Goal: Find specific page/section: Find specific page/section

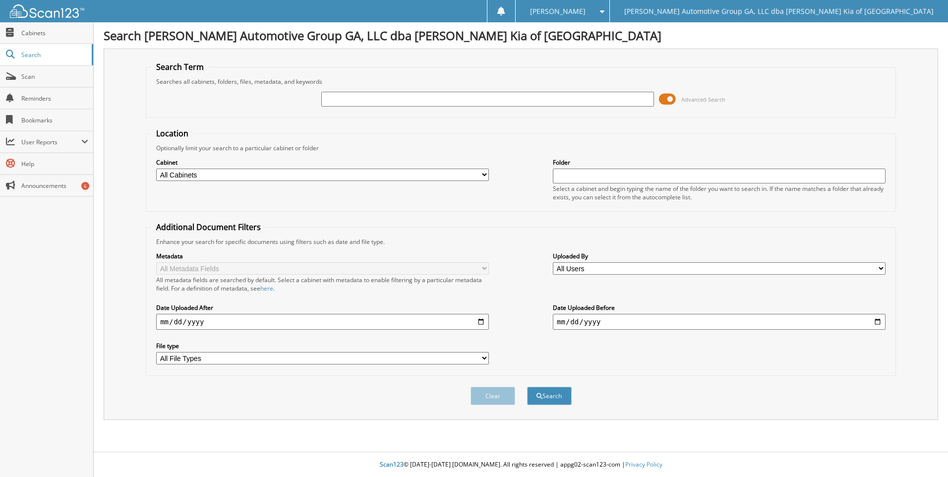
click at [455, 99] on input "text" at bounding box center [487, 99] width 333 height 15
type input "26767"
click at [527, 387] on button "Search" at bounding box center [549, 396] width 45 height 18
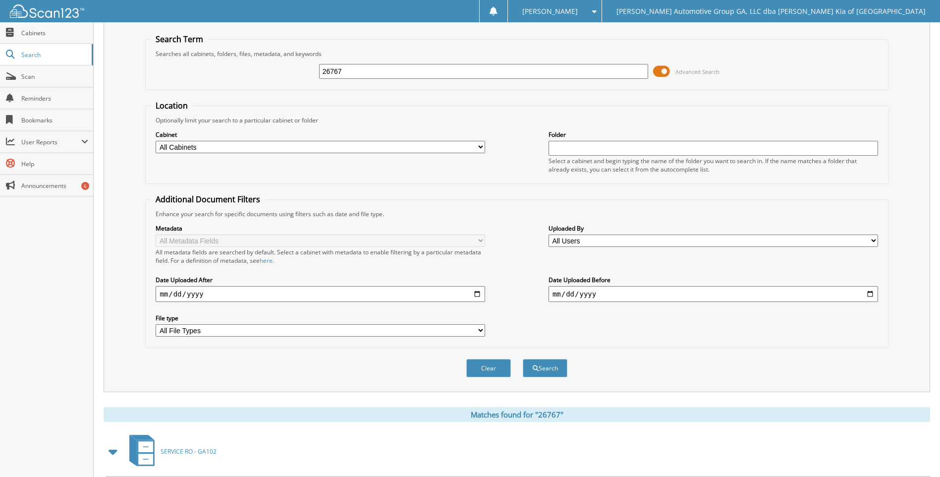
scroll to position [224, 0]
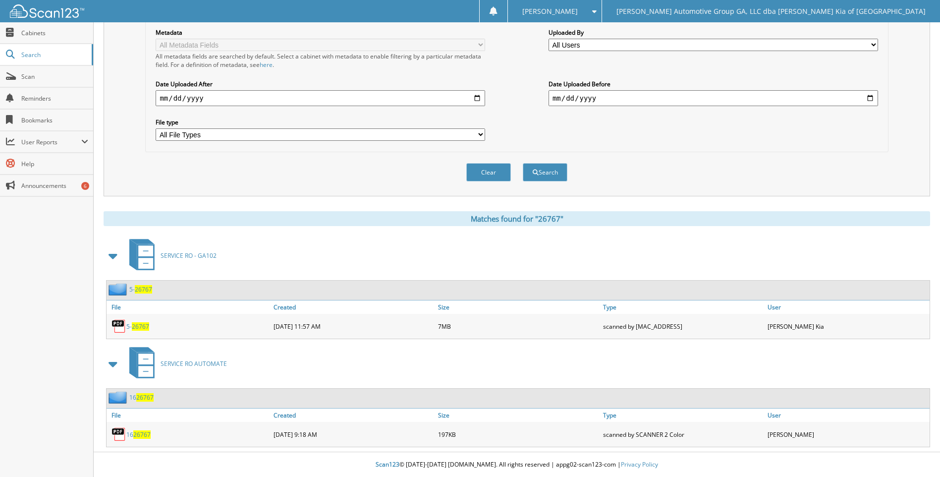
click at [138, 325] on span "26767" at bounding box center [140, 326] width 17 height 8
